Goal: Find specific page/section: Find specific page/section

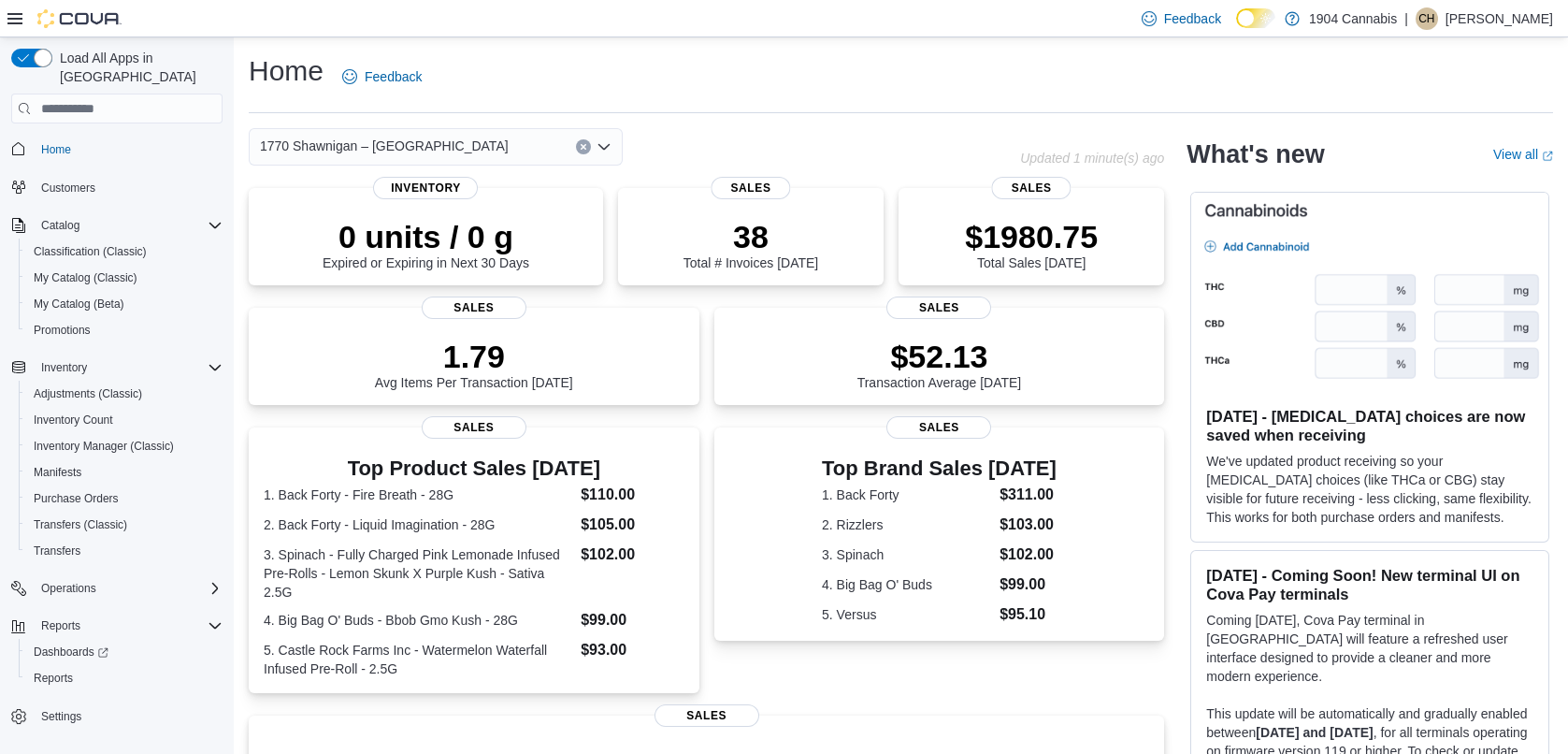
click at [374, 150] on span "1770 Shawnigan – [GEOGRAPHIC_DATA]" at bounding box center [383, 146] width 248 height 23
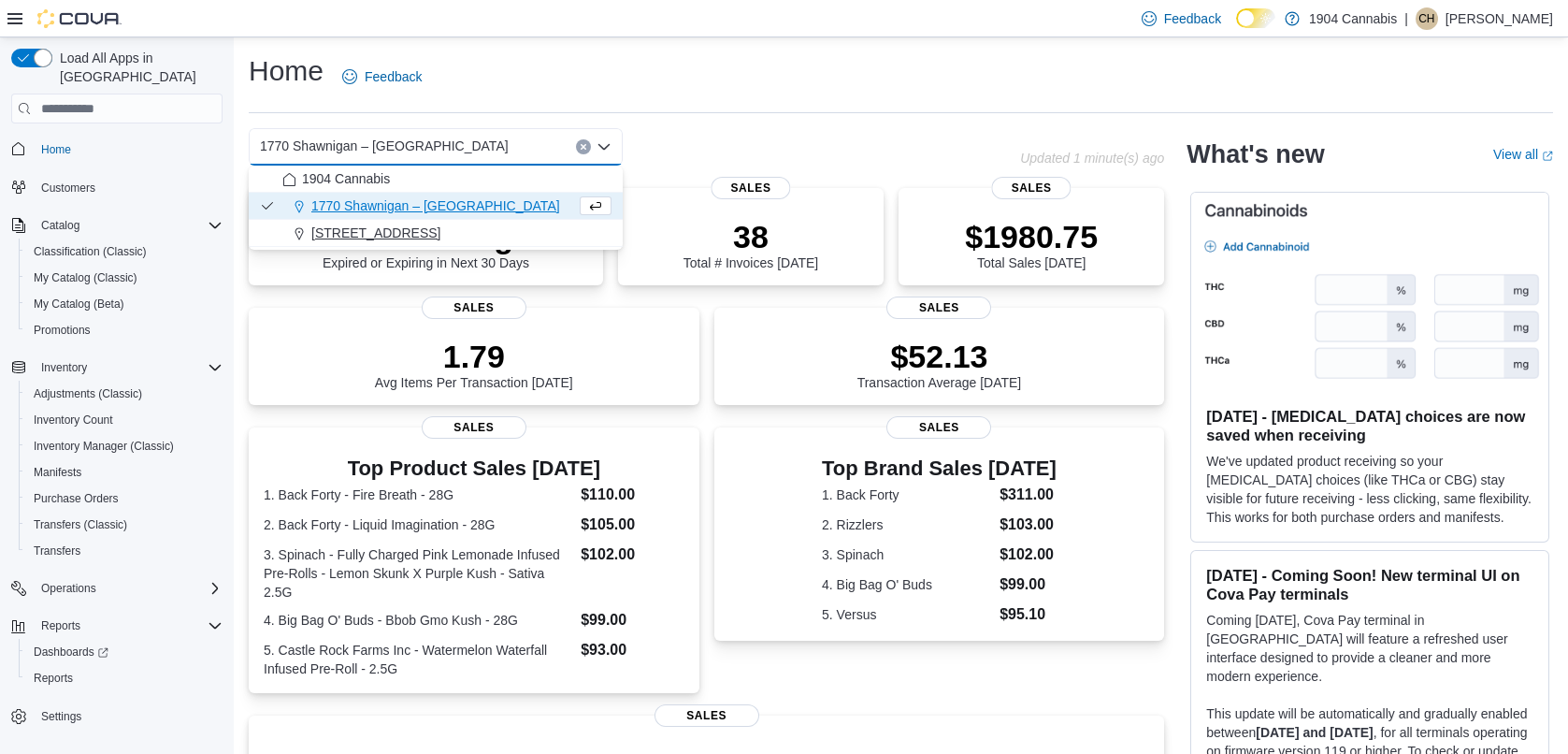
click at [366, 228] on span "720 First Ave" at bounding box center [376, 233] width 129 height 19
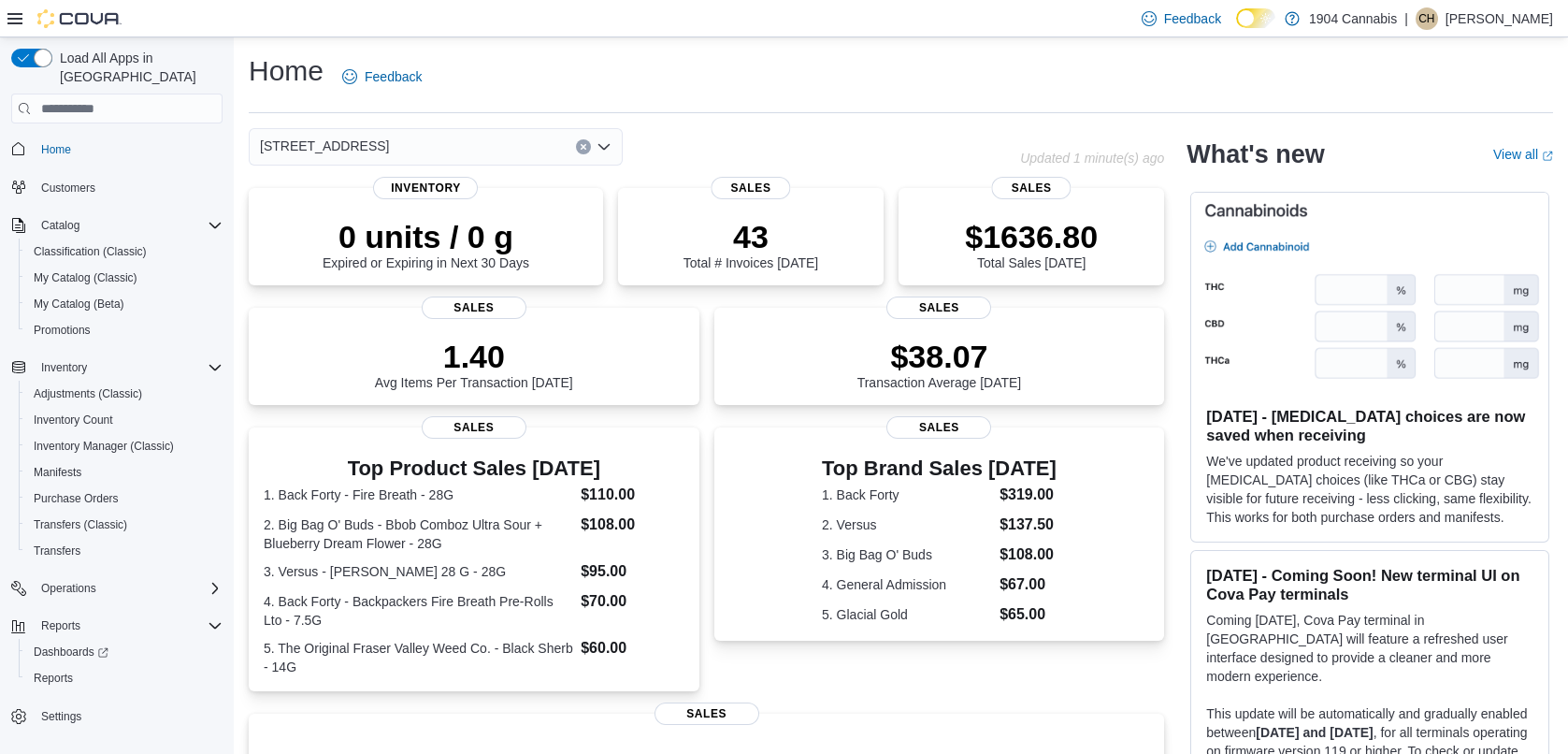
click at [371, 142] on div "720 First Ave Combo box. Selected. 720 First Ave. Press Backspace to delete 720…" at bounding box center [435, 147] width 374 height 38
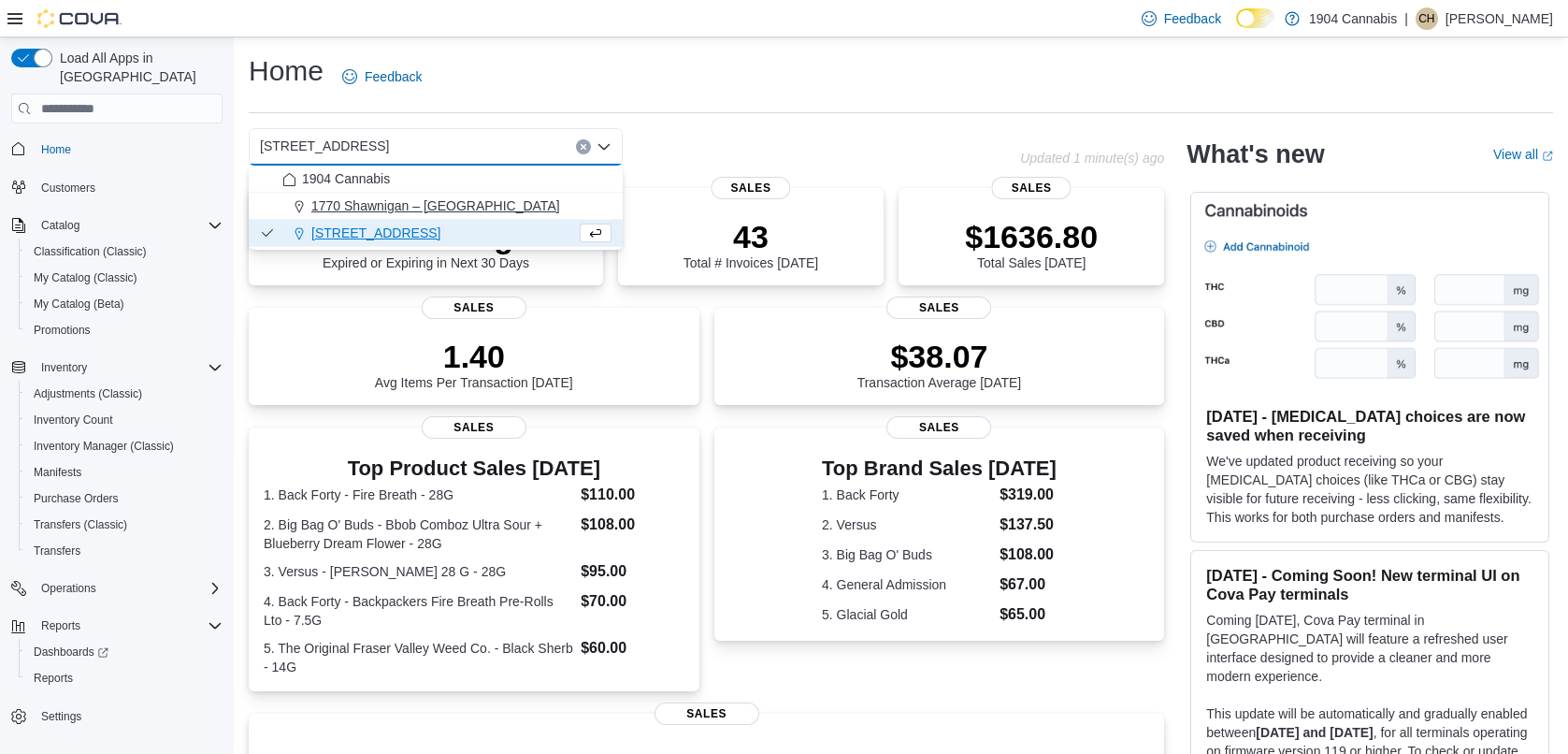
click at [352, 203] on span "1770 Shawnigan – [GEOGRAPHIC_DATA]" at bounding box center [435, 206] width 248 height 19
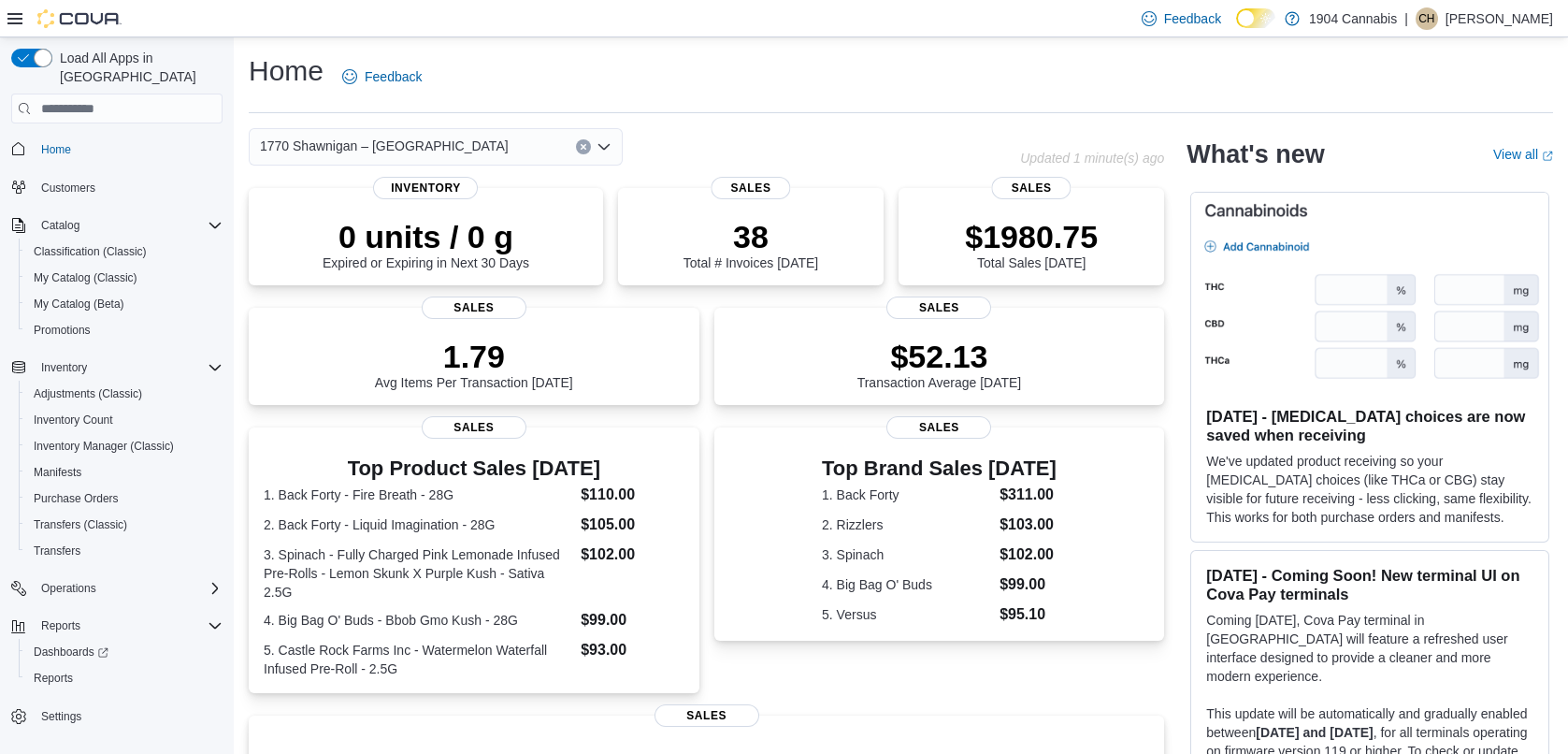
click at [733, 42] on div "Home Feedback 1770 Shawnigan – Mill Bay Road Updated 1 minute(s) ago 0 units / …" at bounding box center [900, 573] width 1334 height 1071
click at [600, 81] on div "Home Feedback" at bounding box center [900, 76] width 1304 height 48
click at [606, 88] on div "Home Feedback" at bounding box center [900, 76] width 1304 height 48
